Goal: Task Accomplishment & Management: Manage account settings

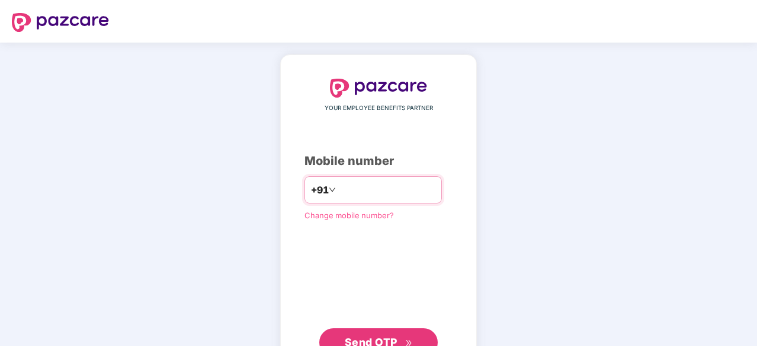
click at [356, 185] on input "number" at bounding box center [386, 190] width 97 height 19
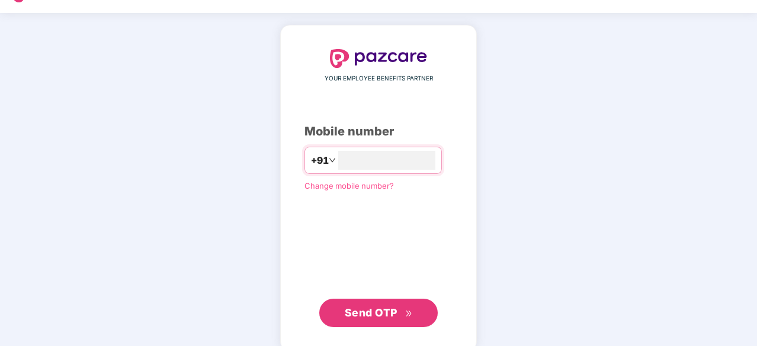
scroll to position [45, 0]
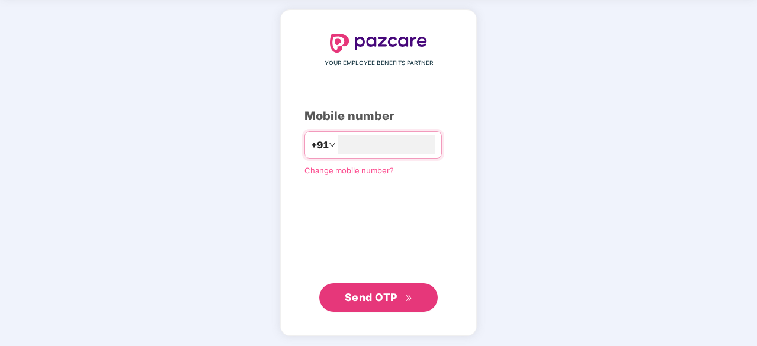
type input "**********"
click at [381, 297] on span "Send OTP" at bounding box center [371, 297] width 53 height 12
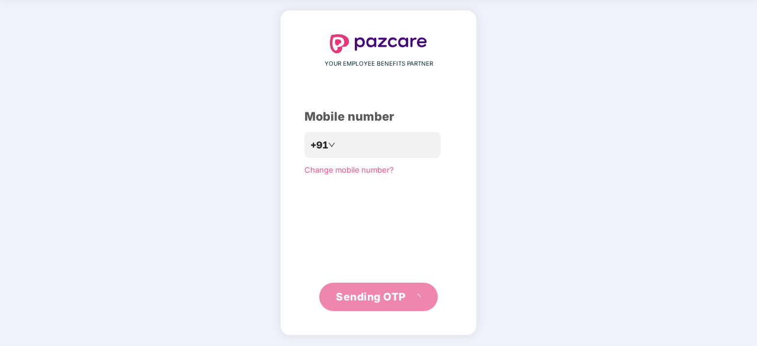
scroll to position [39, 0]
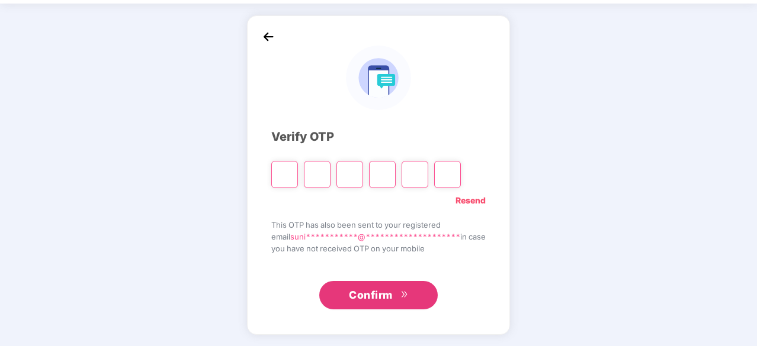
click at [282, 171] on input "Please enter verification code. Digit 1" at bounding box center [284, 174] width 27 height 27
type input "*"
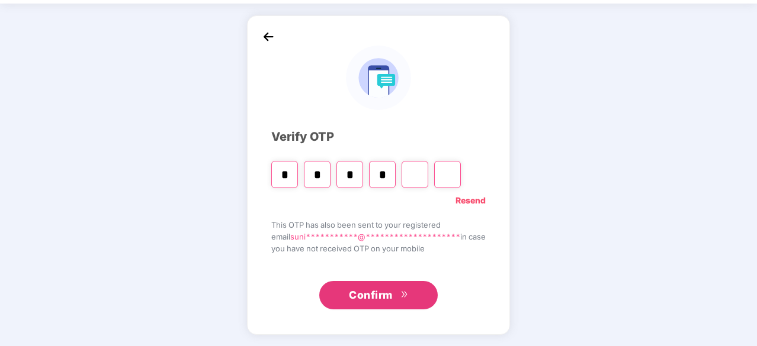
type input "*"
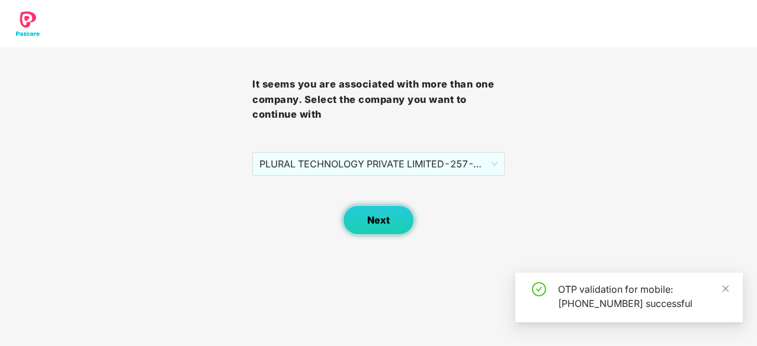
click at [390, 218] on button "Next" at bounding box center [378, 220] width 71 height 30
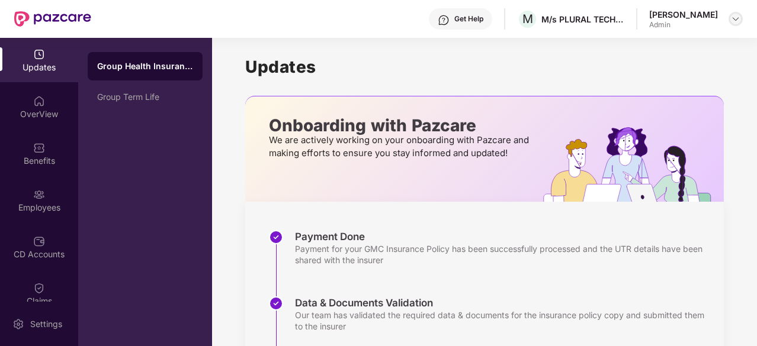
click at [735, 18] on img at bounding box center [735, 18] width 9 height 9
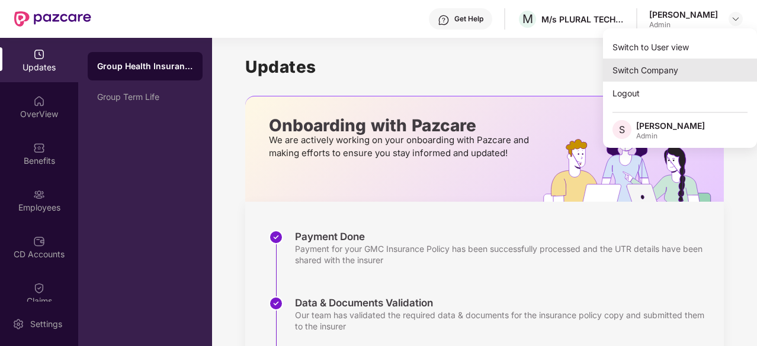
click at [644, 70] on div "Switch Company" at bounding box center [680, 70] width 154 height 23
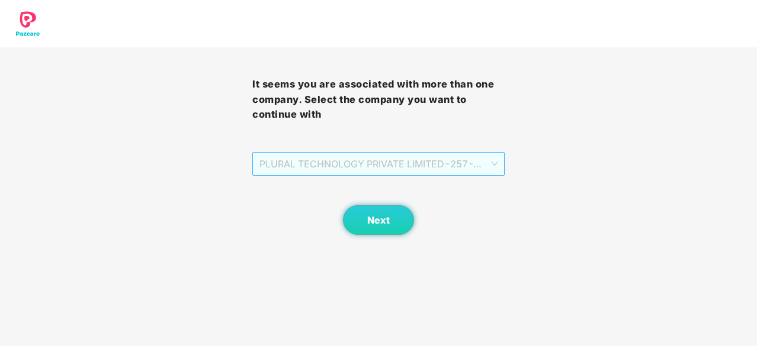
click at [491, 164] on span "PLURAL TECHNOLOGY PRIVATE LIMITED - 257 - ADMIN" at bounding box center [378, 164] width 238 height 22
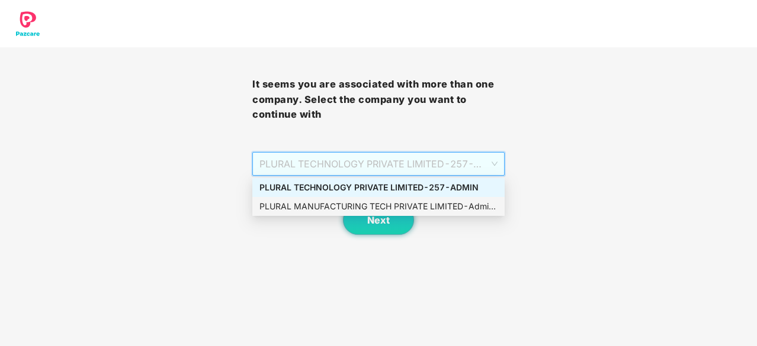
click at [380, 207] on div "PLURAL MANUFACTURING TECH PRIVATE LIMITED - Admin-257 - ADMIN" at bounding box center [378, 206] width 238 height 13
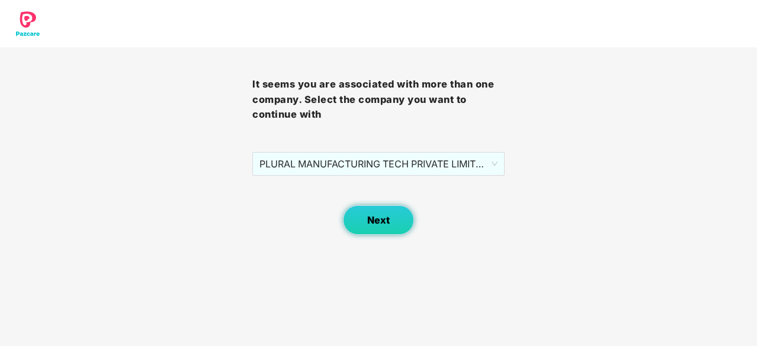
click at [382, 220] on span "Next" at bounding box center [378, 220] width 22 height 11
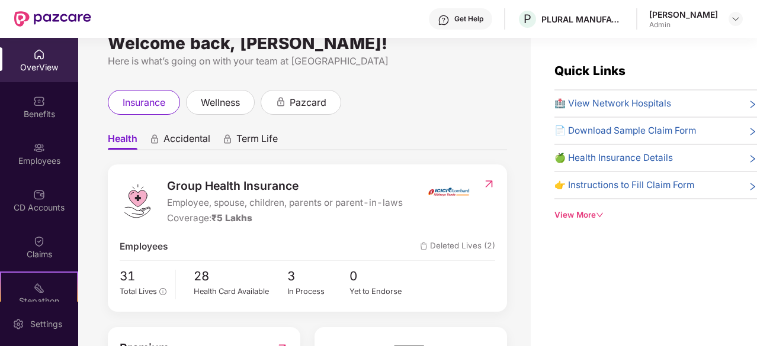
scroll to position [59, 0]
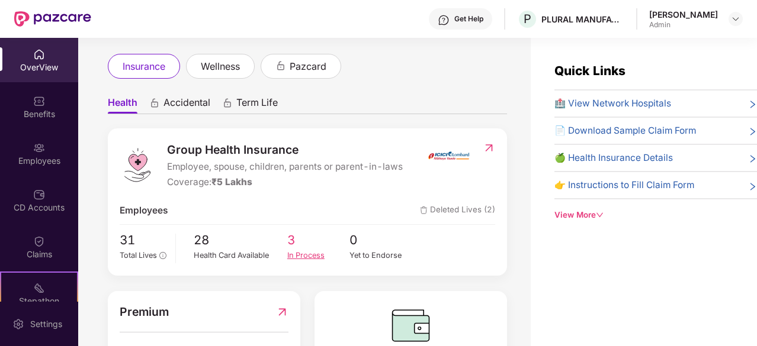
click at [307, 249] on span "3" at bounding box center [318, 241] width 63 height 20
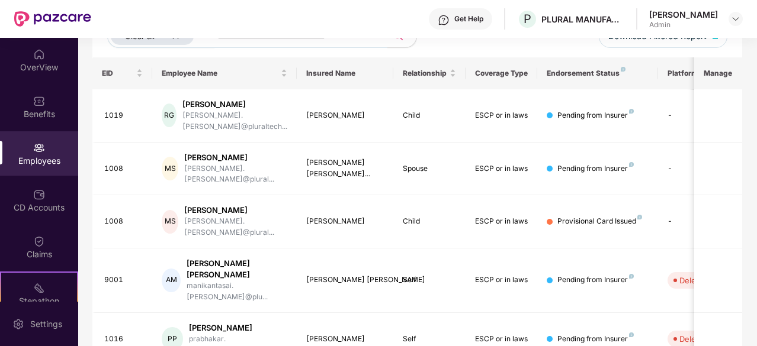
click at [33, 152] on img at bounding box center [39, 148] width 12 height 12
click at [40, 155] on div "Employees" at bounding box center [39, 161] width 78 height 12
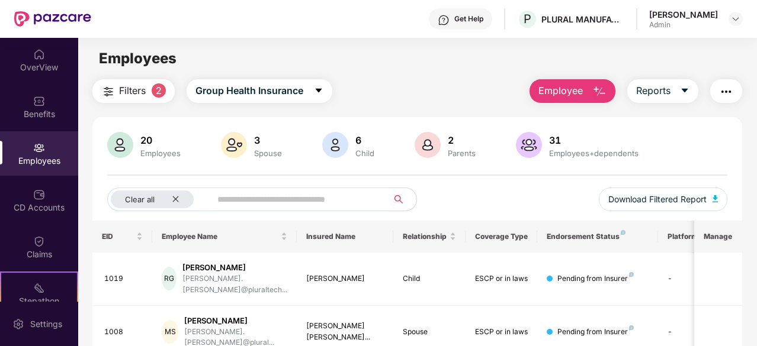
click at [592, 83] on button "Employee" at bounding box center [572, 91] width 86 height 24
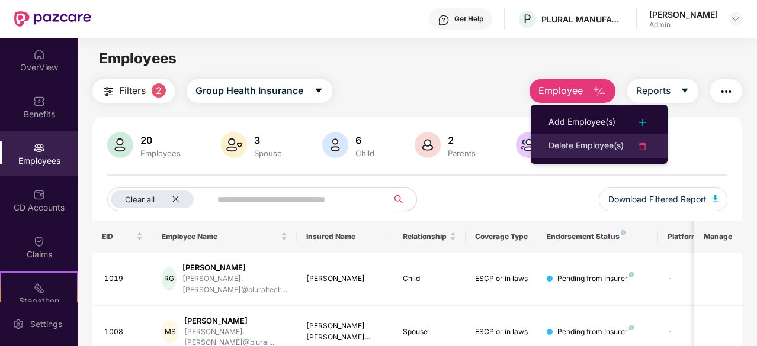
click at [573, 149] on div "Delete Employee(s)" at bounding box center [585, 146] width 75 height 14
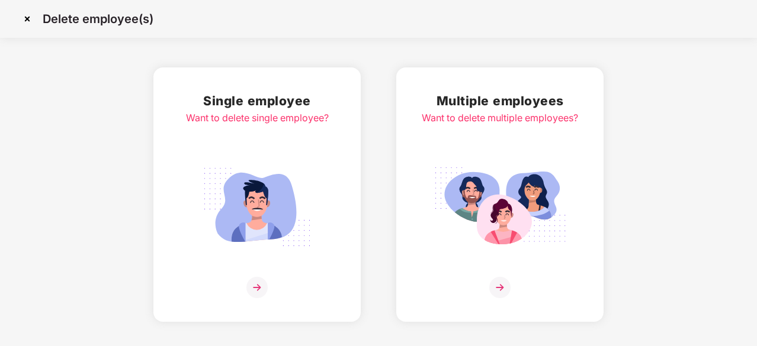
click at [497, 137] on div "Multiple employees Want to delete multiple employees?" at bounding box center [499, 194] width 156 height 207
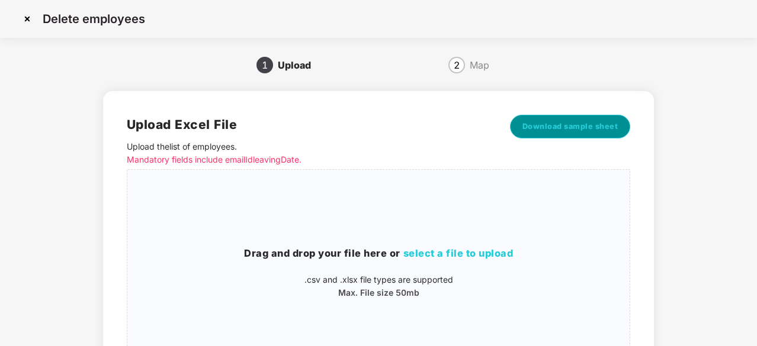
click at [587, 119] on button "Download sample sheet" at bounding box center [570, 127] width 121 height 24
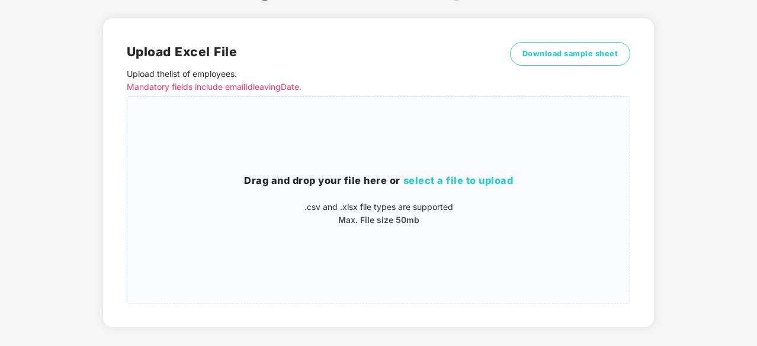
scroll to position [128, 0]
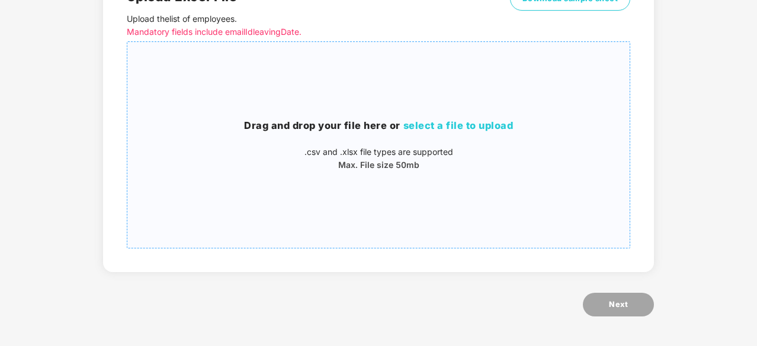
click at [471, 130] on span "select a file to upload" at bounding box center [458, 126] width 110 height 12
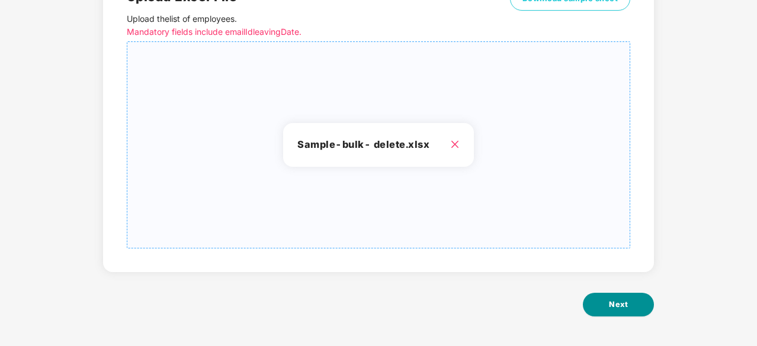
click at [612, 303] on span "Next" at bounding box center [618, 305] width 19 height 12
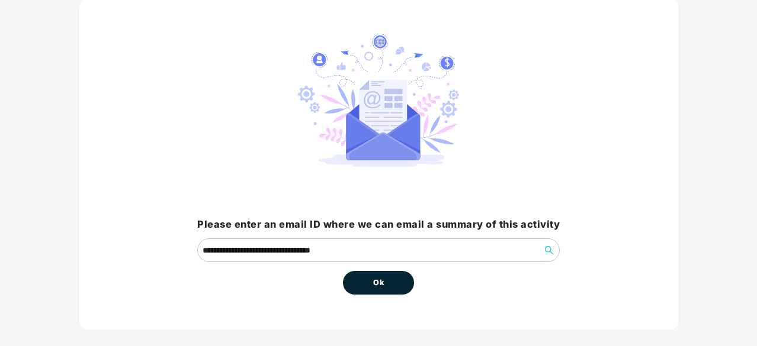
scroll to position [31, 0]
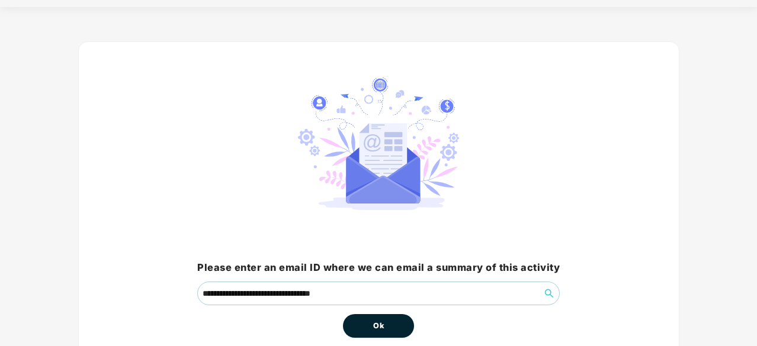
click at [383, 323] on span "Ok" at bounding box center [378, 326] width 11 height 12
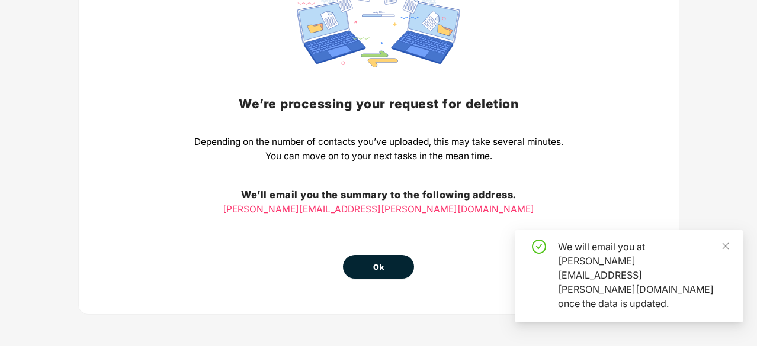
scroll to position [131, 0]
click at [362, 263] on button "Ok" at bounding box center [378, 267] width 71 height 24
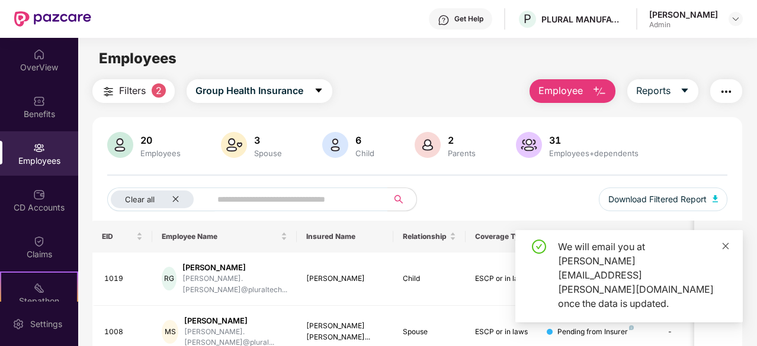
click at [723, 250] on icon "close" at bounding box center [725, 246] width 8 height 8
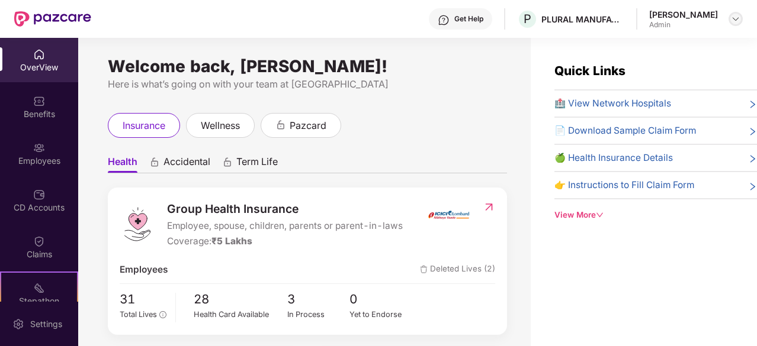
click at [735, 16] on img at bounding box center [735, 18] width 9 height 9
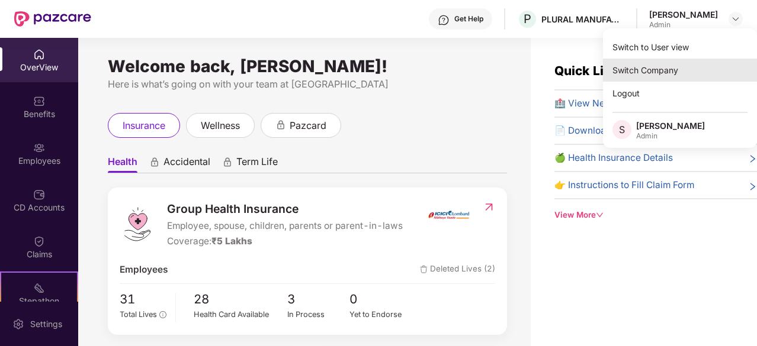
click at [651, 67] on div "Switch Company" at bounding box center [680, 70] width 154 height 23
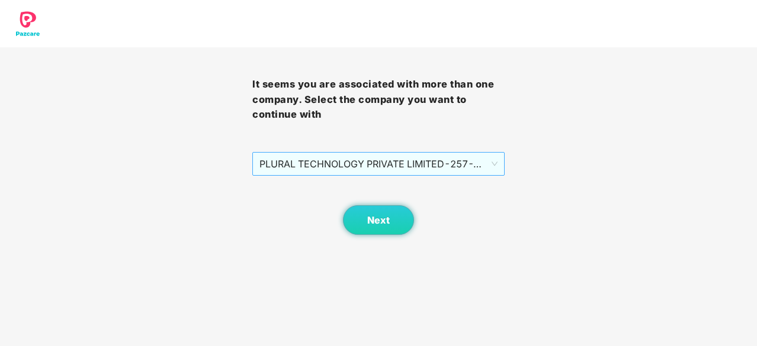
click at [494, 157] on span "PLURAL TECHNOLOGY PRIVATE LIMITED - 257 - ADMIN" at bounding box center [378, 164] width 238 height 22
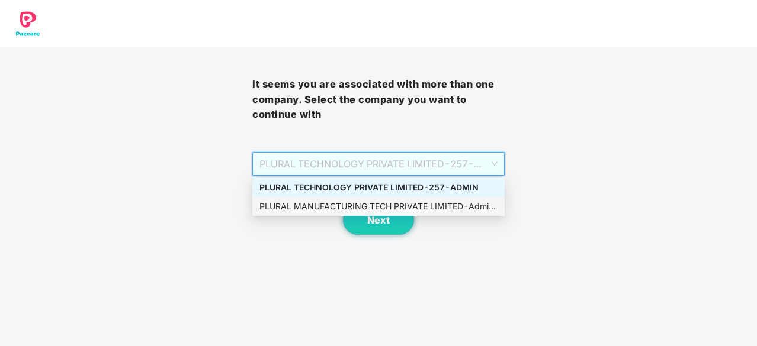
click at [418, 207] on div "PLURAL MANUFACTURING TECH PRIVATE LIMITED - Admin-257 - ADMIN" at bounding box center [378, 206] width 238 height 13
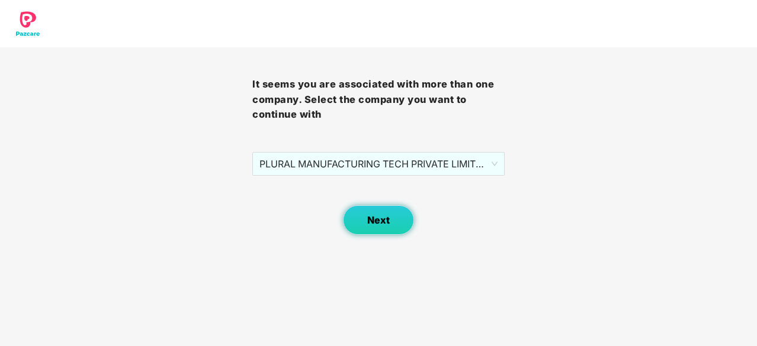
click at [377, 215] on span "Next" at bounding box center [378, 220] width 22 height 11
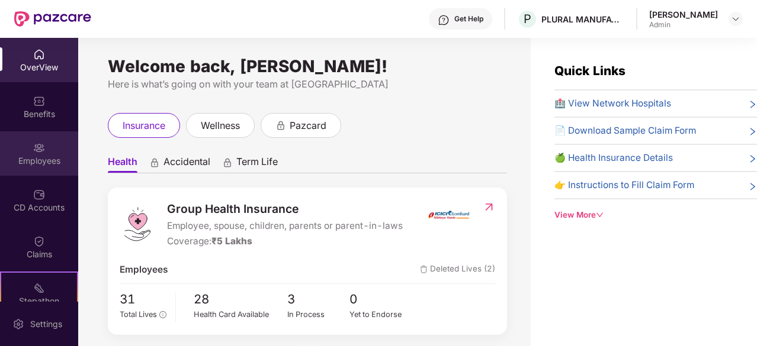
click at [39, 162] on div "Employees" at bounding box center [39, 161] width 78 height 12
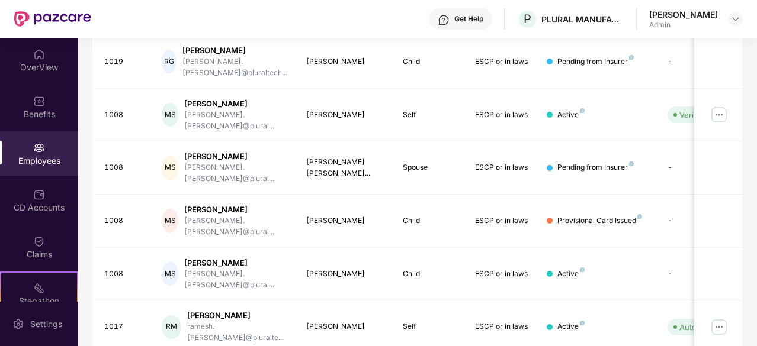
scroll to position [378, 0]
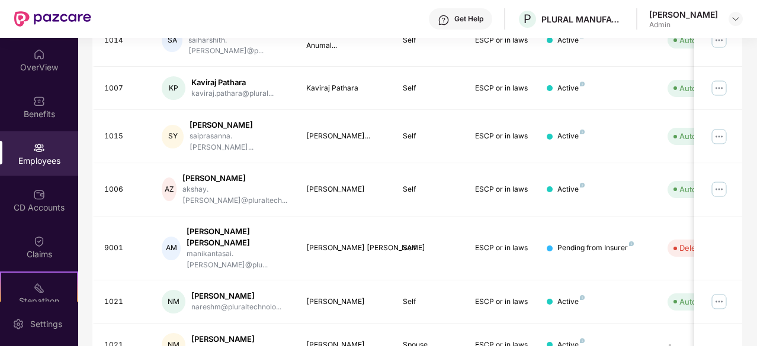
click at [755, 217] on div "Filters Group Health Insurance Employee Reports 20 Employees 3 Spouse 6 Child 2…" at bounding box center [417, 55] width 678 height 709
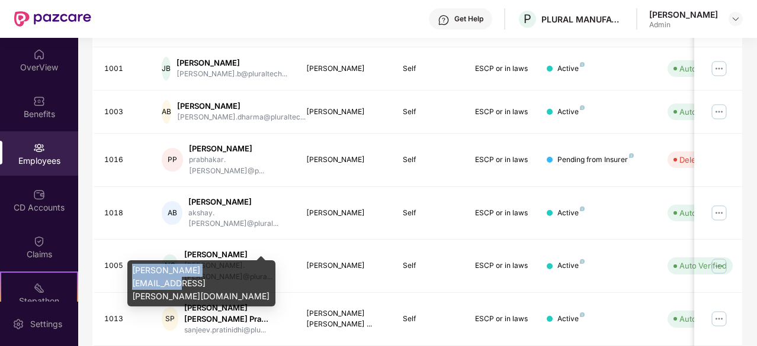
drag, startPoint x: 225, startPoint y: 276, endPoint x: 130, endPoint y: 276, distance: 94.7
click at [130, 276] on div "nagaraju.chiluka@pluraltechnology.com" at bounding box center [201, 283] width 148 height 46
click at [133, 272] on div "nagaraju.chiluka@pluraltechnology.com" at bounding box center [201, 283] width 148 height 46
drag, startPoint x: 132, startPoint y: 271, endPoint x: 163, endPoint y: 285, distance: 33.7
click at [163, 285] on div "nagaraju.chiluka@pluraltechnology.com" at bounding box center [201, 283] width 148 height 46
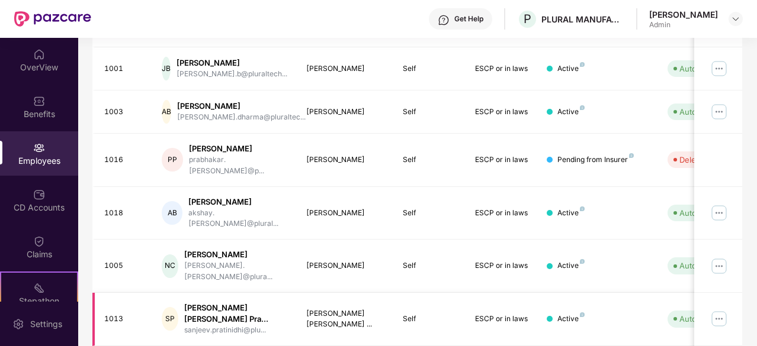
copy div "nagaraju.chiluka@pluraltechnology.com"
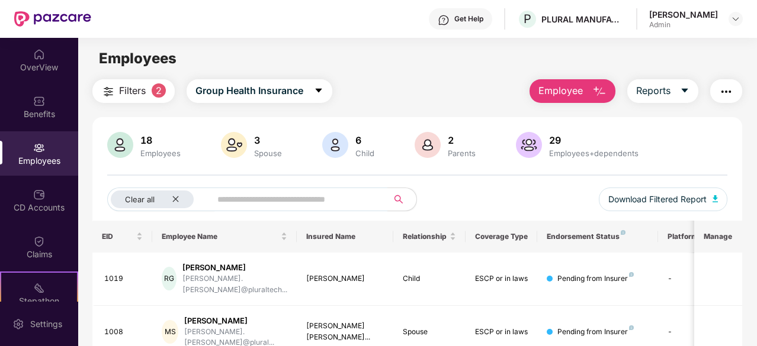
click at [34, 162] on div "Employees" at bounding box center [39, 161] width 78 height 12
click at [44, 147] on div "Employees" at bounding box center [39, 153] width 78 height 44
click at [160, 147] on div "18 Employees" at bounding box center [161, 145] width 50 height 25
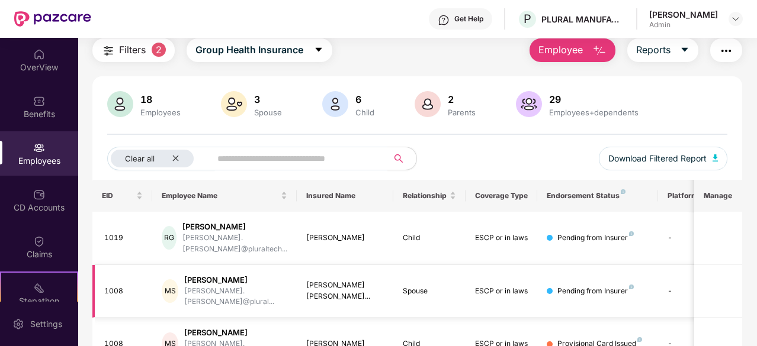
scroll to position [59, 0]
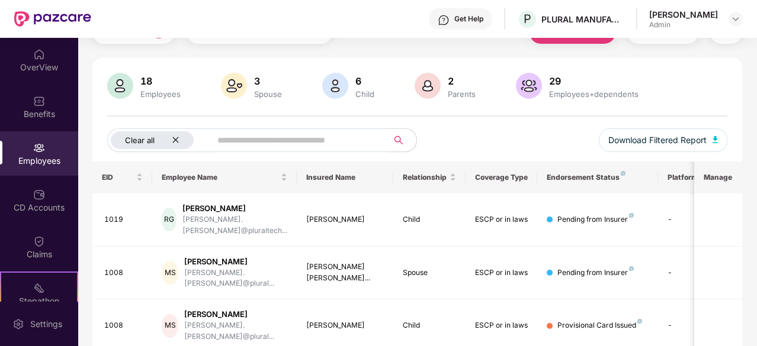
click at [178, 138] on icon "close" at bounding box center [176, 140] width 8 height 8
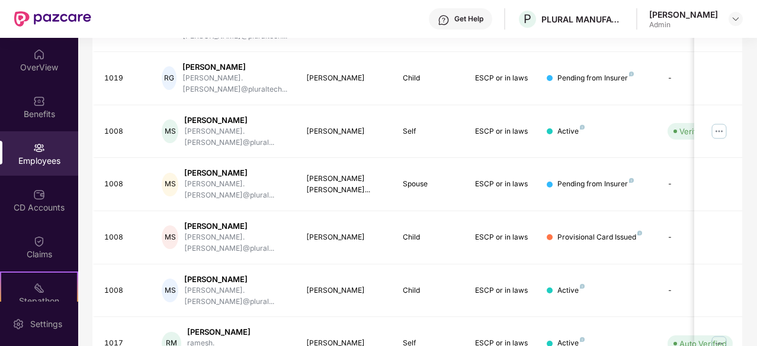
scroll to position [378, 0]
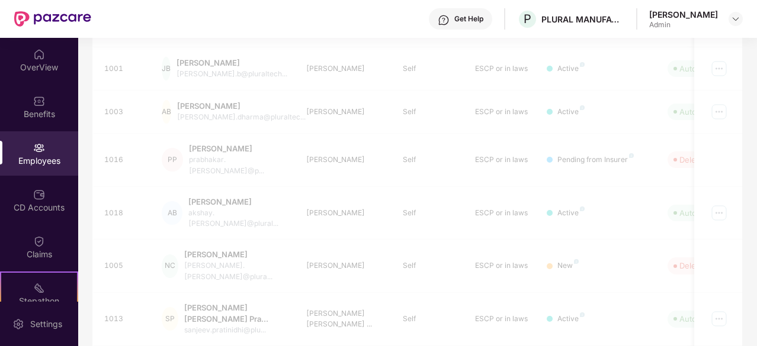
scroll to position [77, 0]
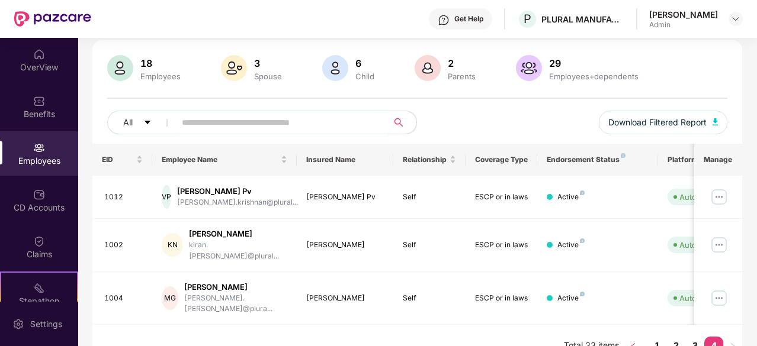
click at [636, 343] on icon "left" at bounding box center [632, 346] width 7 height 7
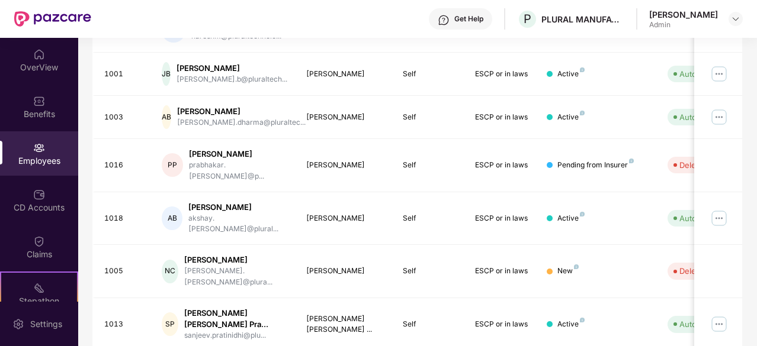
scroll to position [378, 0]
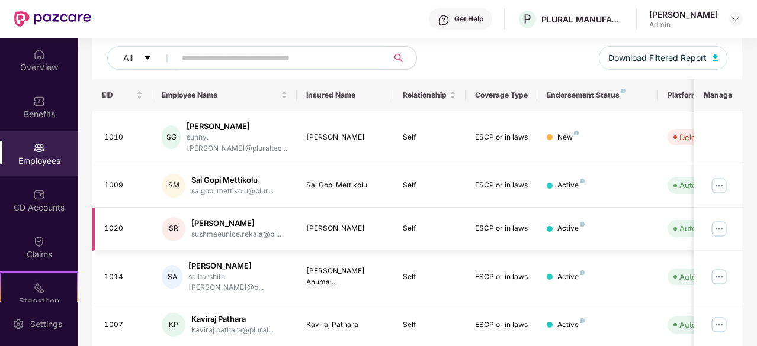
scroll to position [0, 0]
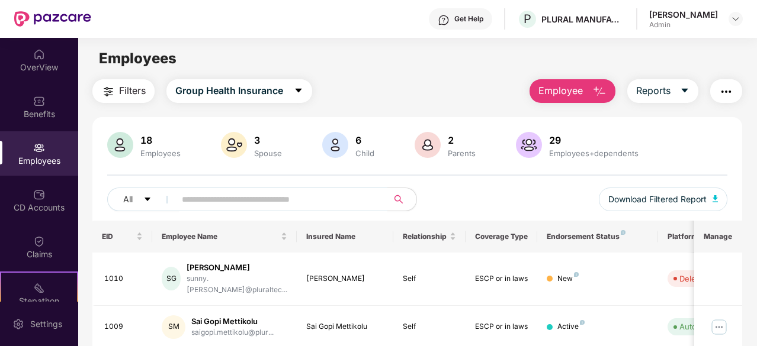
click at [35, 159] on div "Employees" at bounding box center [39, 161] width 78 height 12
